Goal: Information Seeking & Learning: Learn about a topic

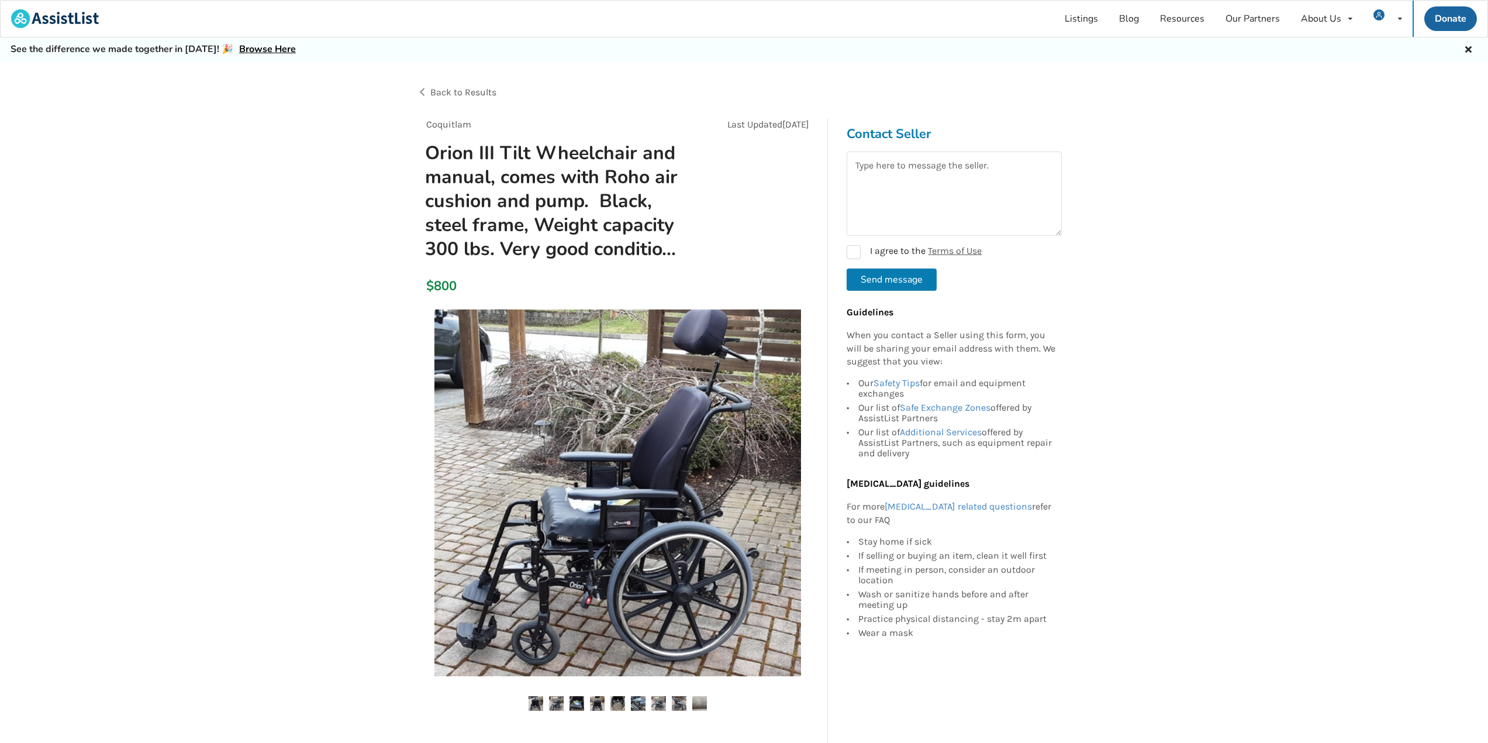
scroll to position [117, 0]
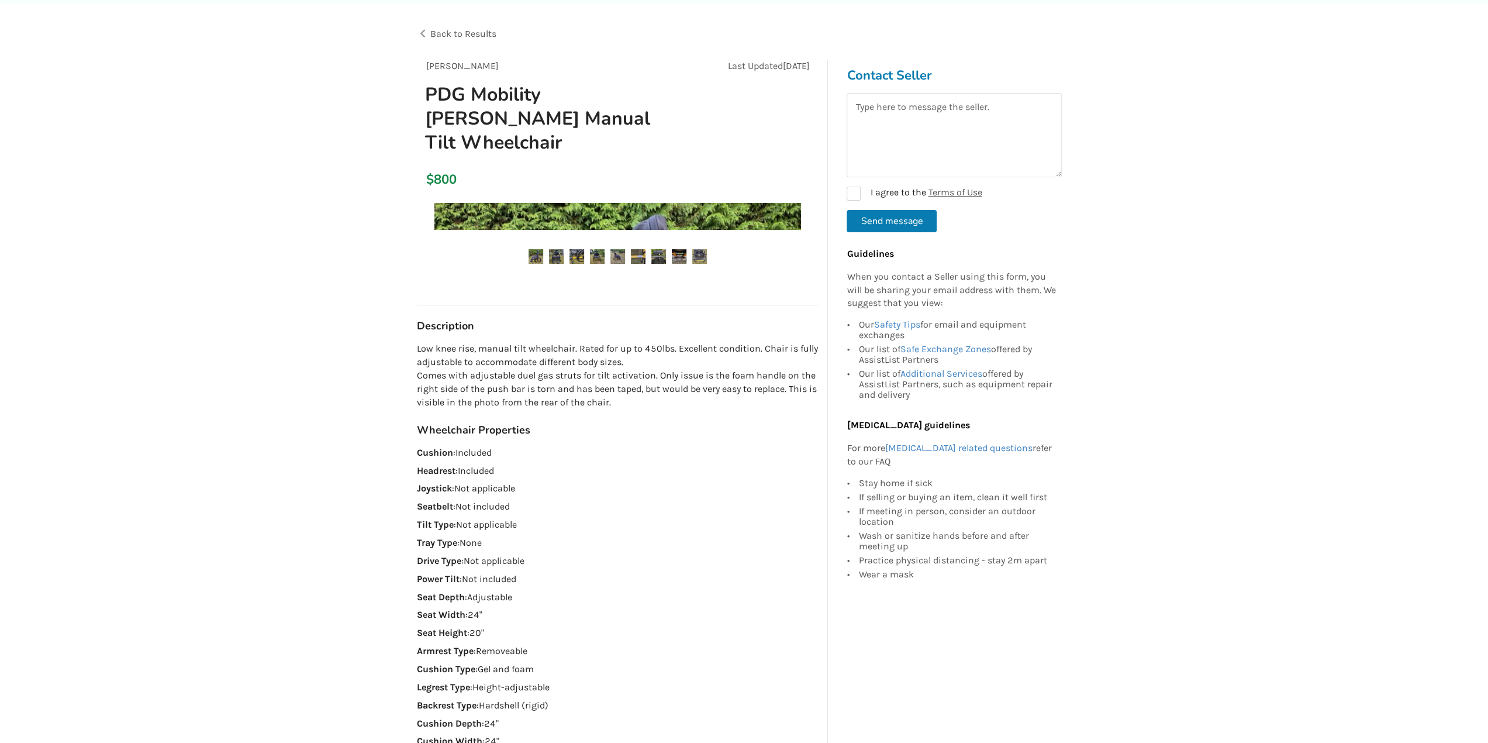
scroll to position [58, 0]
